Goal: Information Seeking & Learning: Learn about a topic

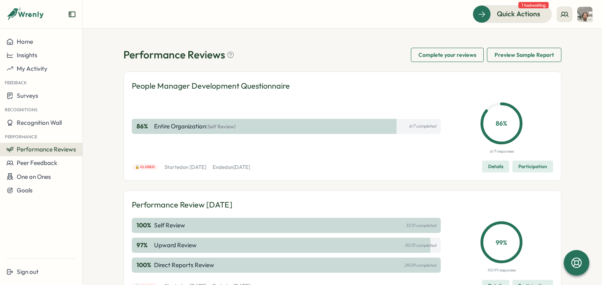
click at [39, 151] on span "Performance Reviews" at bounding box center [46, 150] width 59 height 8
click at [101, 159] on div "Insights" at bounding box center [95, 157] width 22 height 9
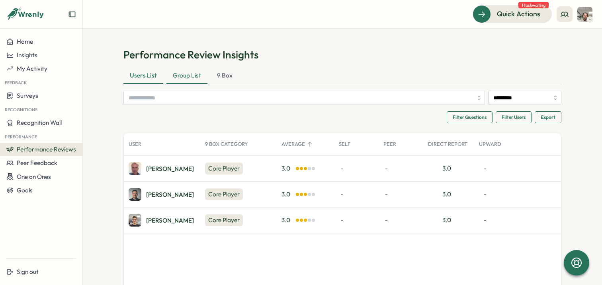
click at [194, 77] on div "Group List" at bounding box center [186, 76] width 41 height 16
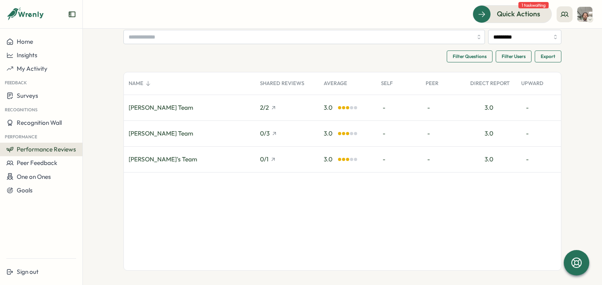
scroll to position [62, 0]
click at [181, 147] on div "[PERSON_NAME]'s Team" at bounding box center [189, 157] width 131 height 25
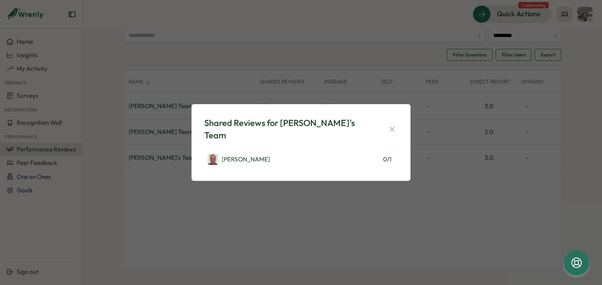
click at [172, 131] on div "Shared Reviews for [PERSON_NAME]'s Team [PERSON_NAME] 0 / 1" at bounding box center [301, 142] width 602 height 285
click at [187, 129] on div "Shared Reviews for [PERSON_NAME]'s Team [PERSON_NAME] 0 / 1" at bounding box center [301, 142] width 602 height 285
click at [392, 128] on icon "button" at bounding box center [392, 129] width 8 height 8
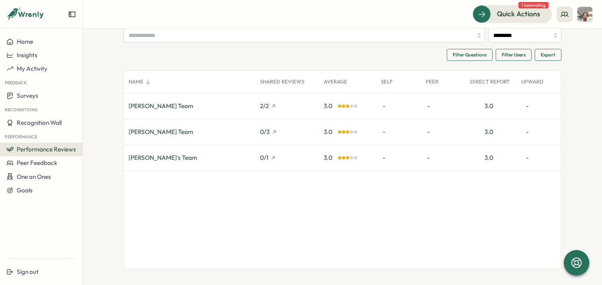
click at [220, 136] on div "[PERSON_NAME] Team" at bounding box center [189, 131] width 131 height 25
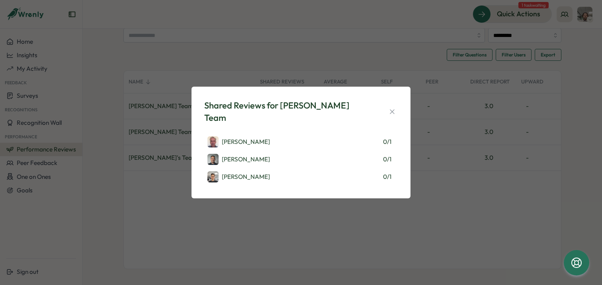
click at [158, 134] on div "Shared Reviews for [PERSON_NAME] Team [PERSON_NAME] 0 / 1 [PERSON_NAME] 0 / 1 […" at bounding box center [301, 142] width 602 height 285
click at [395, 109] on icon "button" at bounding box center [392, 112] width 8 height 8
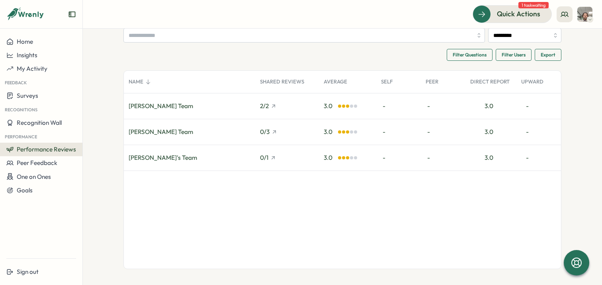
scroll to position [0, 0]
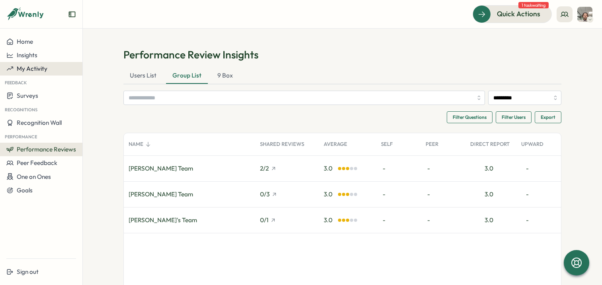
click at [40, 70] on span "My Activity" at bounding box center [32, 69] width 31 height 8
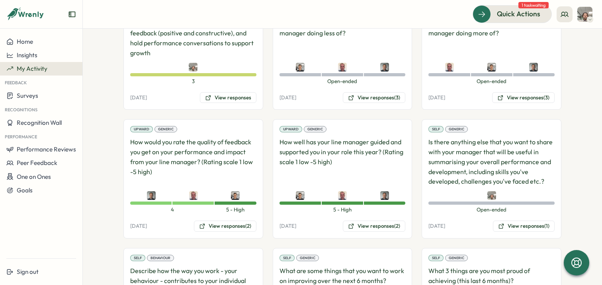
scroll to position [962, 0]
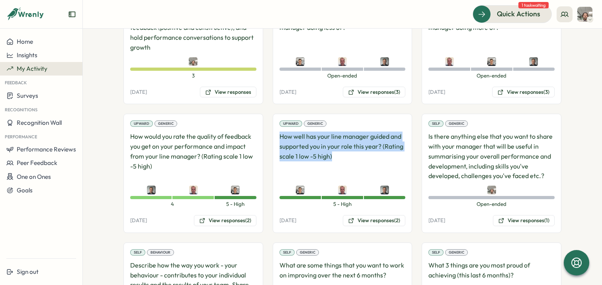
drag, startPoint x: 331, startPoint y: 157, endPoint x: 274, endPoint y: 136, distance: 60.8
click at [273, 136] on div "Upward Generic How well has your line manager guided and supported you in your …" at bounding box center [343, 173] width 140 height 119
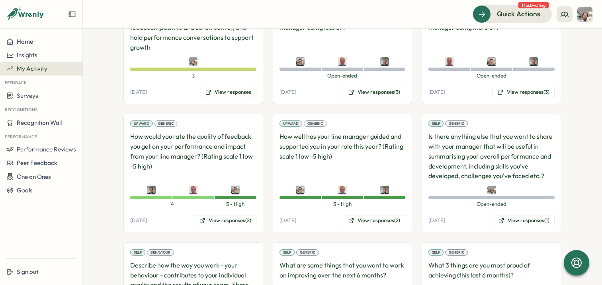
click at [277, 136] on div "Upward Generic How well has your line manager guided and supported you in your …" at bounding box center [343, 173] width 140 height 119
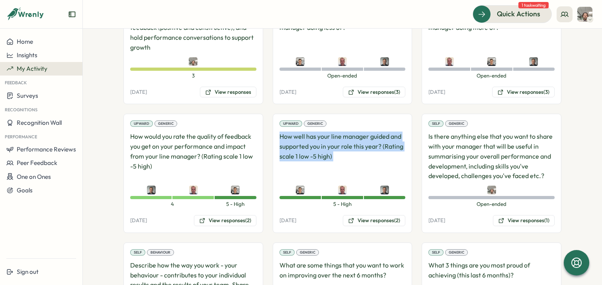
drag, startPoint x: 277, startPoint y: 136, endPoint x: 341, endPoint y: 156, distance: 66.9
click at [341, 156] on p "How well has your line manager guided and supported you in your role this year?…" at bounding box center [342, 156] width 126 height 49
click at [363, 220] on button "View responses (2)" at bounding box center [374, 220] width 62 height 11
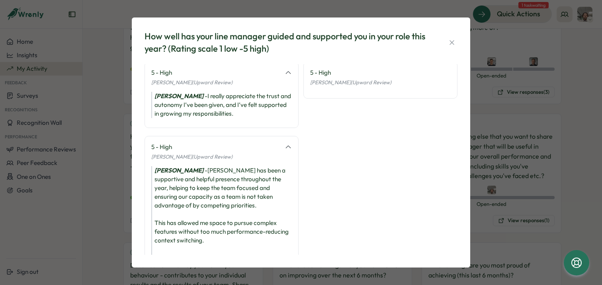
scroll to position [0, 0]
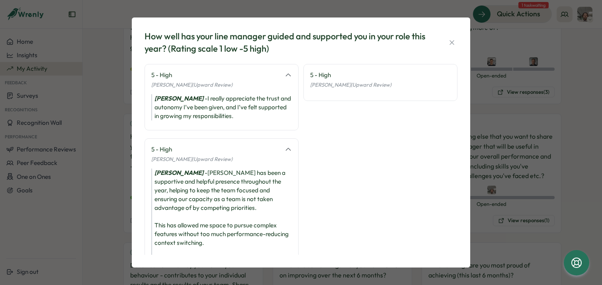
click at [109, 143] on div "How well has your line manager guided and supported you in your role this year?…" at bounding box center [301, 142] width 602 height 285
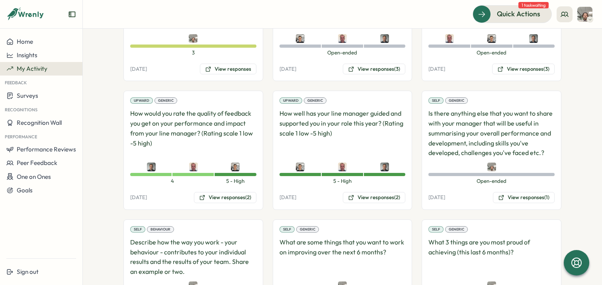
scroll to position [989, 0]
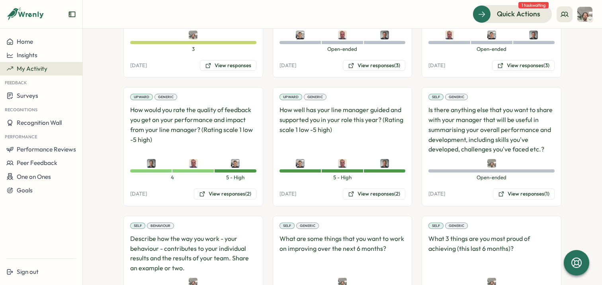
click at [196, 120] on p "How would you rate the quality of feedback you get on your performance and impa…" at bounding box center [193, 129] width 126 height 49
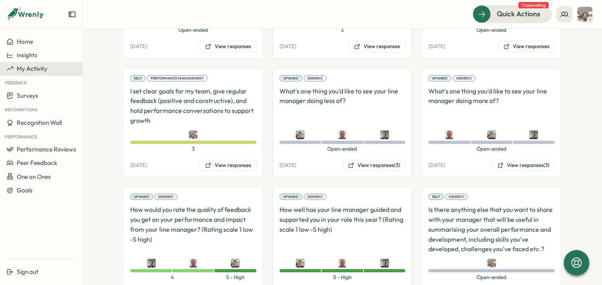
scroll to position [885, 0]
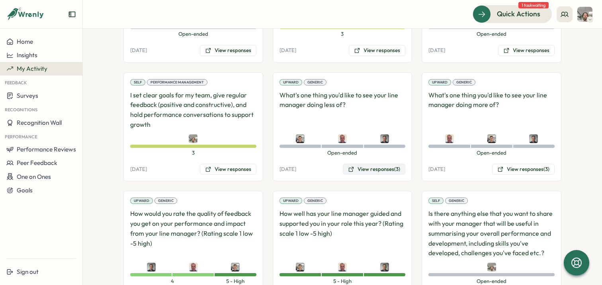
click at [387, 168] on button "View responses (3)" at bounding box center [374, 169] width 62 height 11
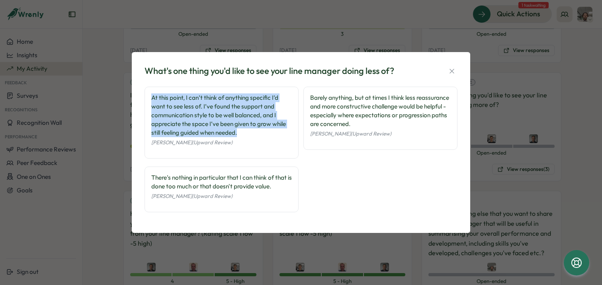
drag, startPoint x: 241, startPoint y: 134, endPoint x: 144, endPoint y: 95, distance: 104.3
click at [144, 94] on div "At this point, I can’t think of anything specific I’d want to see less of. I’ve…" at bounding box center [221, 123] width 154 height 72
click at [144, 95] on div "At this point, I can’t think of anything specific I’d want to see less of. I’ve…" at bounding box center [221, 123] width 154 height 72
drag, startPoint x: 144, startPoint y: 95, endPoint x: 248, endPoint y: 132, distance: 110.4
click at [248, 132] on div "At this point, I can’t think of anything specific I’d want to see less of. I’ve…" at bounding box center [221, 123] width 154 height 72
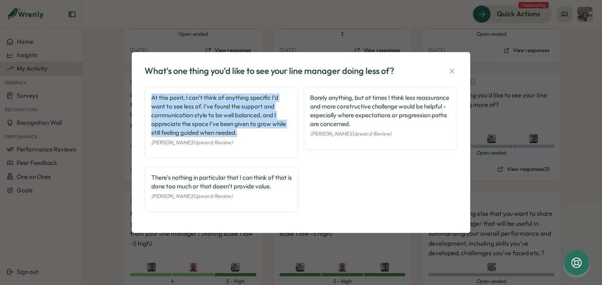
click at [248, 132] on div "At this point, I can’t think of anything specific I’d want to see less of. I’ve…" at bounding box center [221, 116] width 140 height 44
drag, startPoint x: 248, startPoint y: 132, endPoint x: 248, endPoint y: 84, distance: 48.2
click at [248, 84] on div "What's one thing you'd like to see your line manager doing less of? At this poi…" at bounding box center [300, 143] width 319 height 162
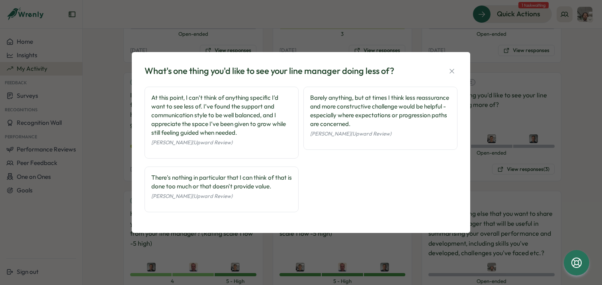
click at [352, 103] on div "Barely anything, but at times I think less reassurance and more constructive ch…" at bounding box center [380, 111] width 140 height 35
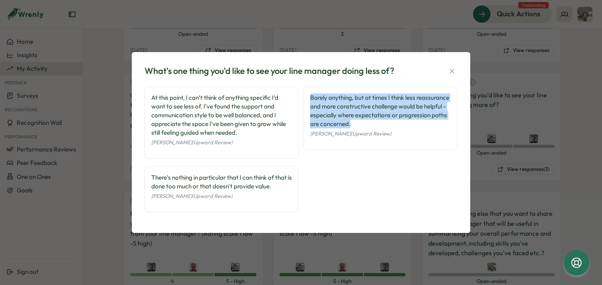
drag, startPoint x: 400, startPoint y: 121, endPoint x: 303, endPoint y: 99, distance: 99.6
click at [303, 98] on div "Barely anything, but at times I think less reassurance and more constructive ch…" at bounding box center [380, 118] width 154 height 63
click at [303, 99] on div "Barely anything, but at times I think less reassurance and more constructive ch…" at bounding box center [380, 118] width 154 height 63
drag, startPoint x: 304, startPoint y: 99, endPoint x: 411, endPoint y: 122, distance: 110.0
click at [411, 122] on div "Barely anything, but at times I think less reassurance and more constructive ch…" at bounding box center [380, 118] width 154 height 63
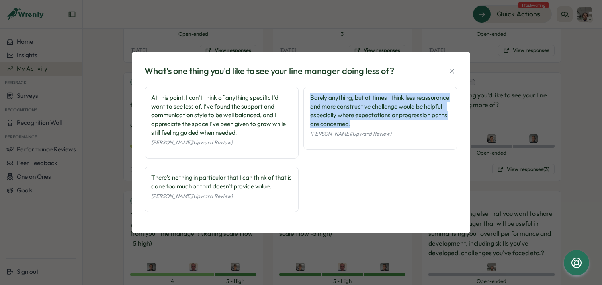
click at [411, 122] on div "Barely anything, but at times I think less reassurance and more constructive ch…" at bounding box center [380, 111] width 140 height 35
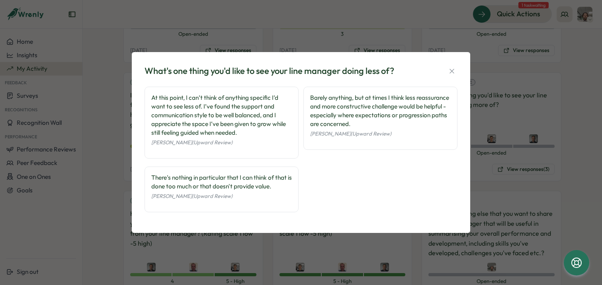
click at [160, 108] on div "At this point, I can’t think of anything specific I’d want to see less of. I’ve…" at bounding box center [221, 116] width 140 height 44
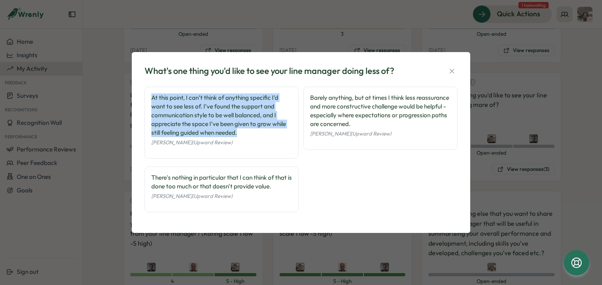
drag, startPoint x: 151, startPoint y: 94, endPoint x: 252, endPoint y: 132, distance: 108.4
click at [252, 132] on div "At this point, I can’t think of anything specific I’d want to see less of. I’ve…" at bounding box center [221, 123] width 154 height 72
click at [252, 132] on div "At this point, I can’t think of anything specific I’d want to see less of. I’ve…" at bounding box center [221, 116] width 140 height 44
drag, startPoint x: 252, startPoint y: 132, endPoint x: 149, endPoint y: 93, distance: 110.2
click at [149, 93] on div "At this point, I can’t think of anything specific I’d want to see less of. I’ve…" at bounding box center [221, 123] width 154 height 72
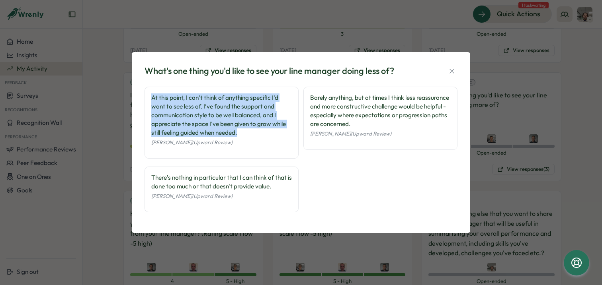
click at [149, 93] on div "At this point, I can’t think of anything specific I’d want to see less of. I’ve…" at bounding box center [221, 123] width 154 height 72
drag, startPoint x: 149, startPoint y: 93, endPoint x: 291, endPoint y: 128, distance: 145.8
click at [291, 128] on div "At this point, I can’t think of anything specific I’d want to see less of. I’ve…" at bounding box center [221, 123] width 154 height 72
click at [454, 68] on icon "button" at bounding box center [452, 71] width 8 height 8
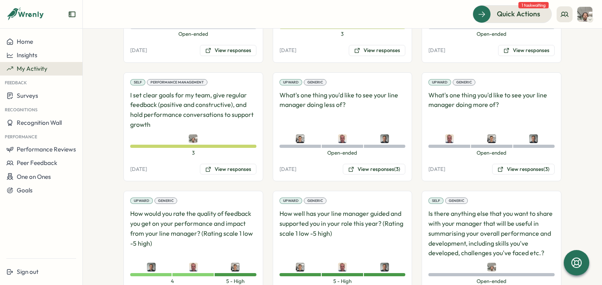
click at [480, 98] on p "What's one thing you'd like to see your line manager doing more of?" at bounding box center [491, 109] width 126 height 39
click at [520, 171] on button "View responses (3)" at bounding box center [523, 169] width 62 height 11
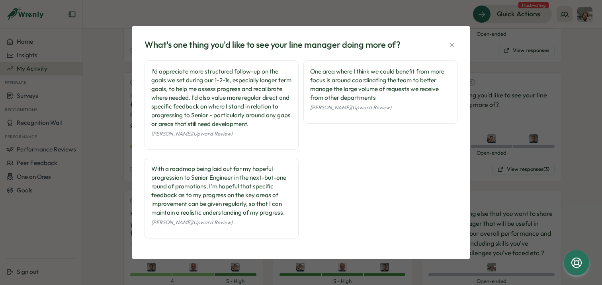
scroll to position [4, 0]
click at [450, 45] on icon "button" at bounding box center [452, 45] width 8 height 8
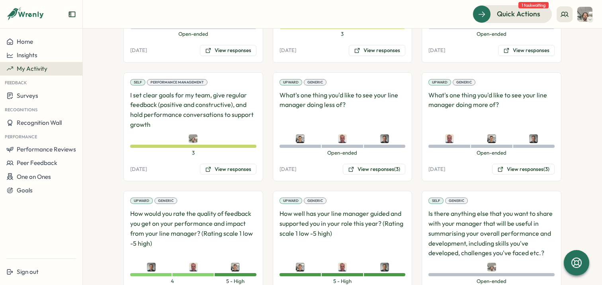
scroll to position [870, 0]
